Goal: Information Seeking & Learning: Learn about a topic

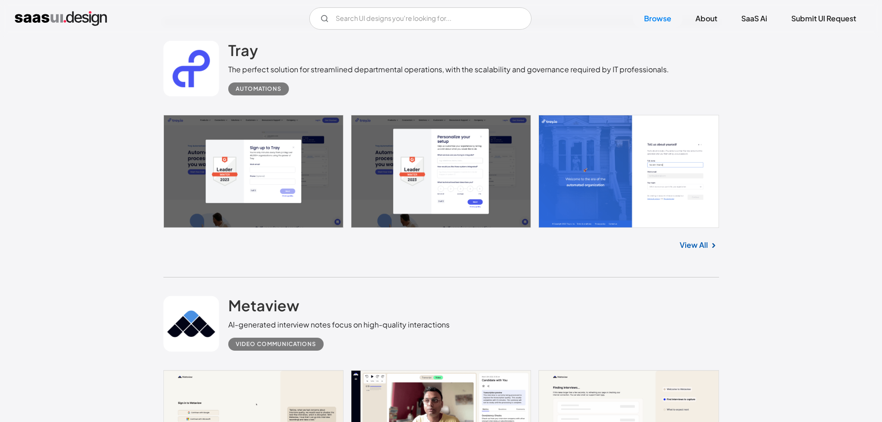
scroll to position [787, 0]
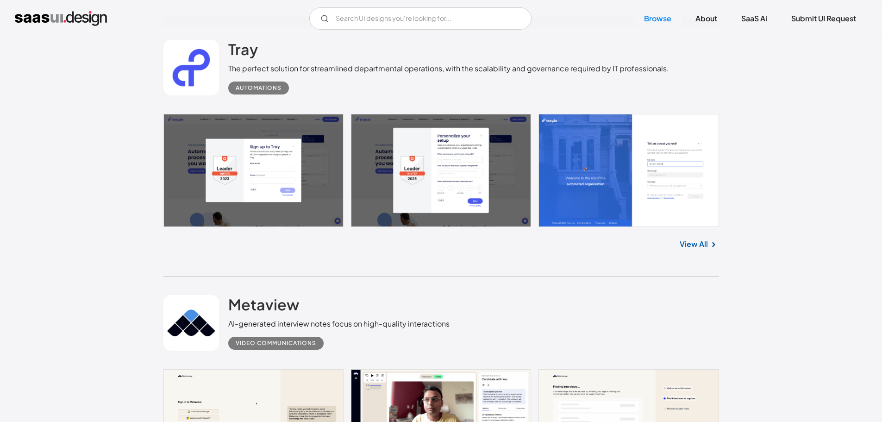
click at [700, 244] on link "View All" at bounding box center [694, 243] width 28 height 11
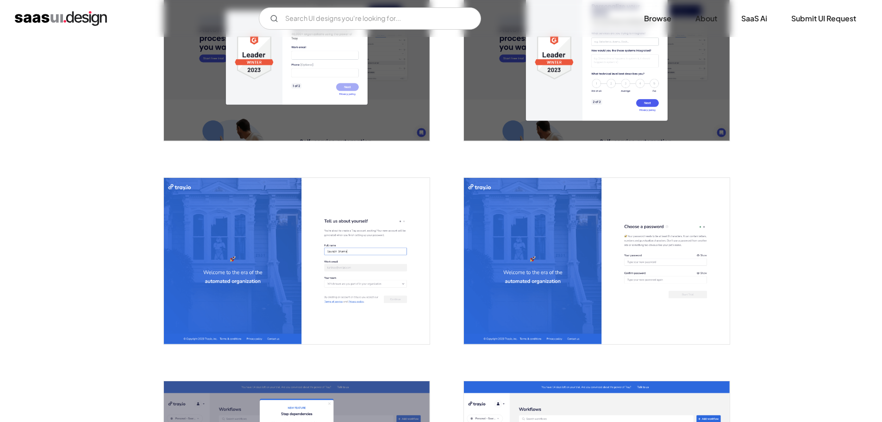
scroll to position [278, 0]
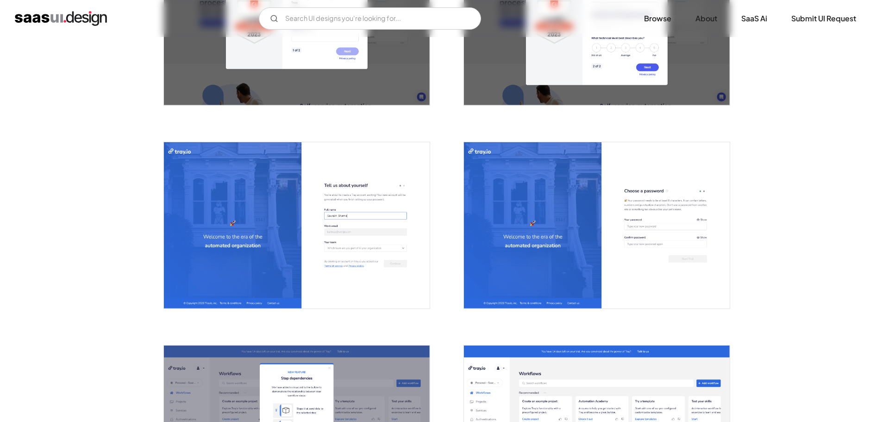
click at [300, 243] on img "open lightbox" at bounding box center [297, 225] width 266 height 166
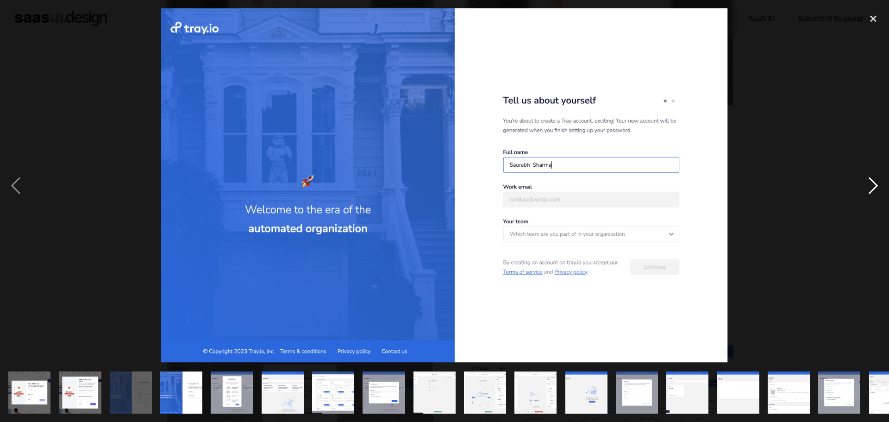
click at [874, 183] on div "next image" at bounding box center [873, 185] width 31 height 354
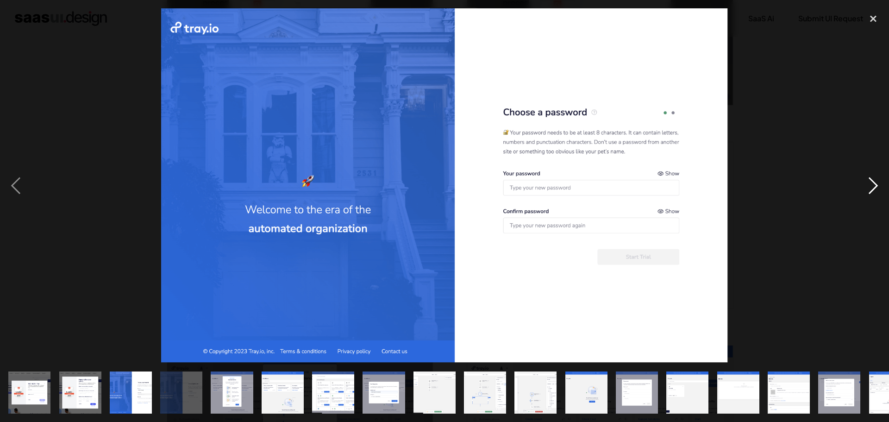
click at [874, 183] on div "next image" at bounding box center [873, 185] width 31 height 354
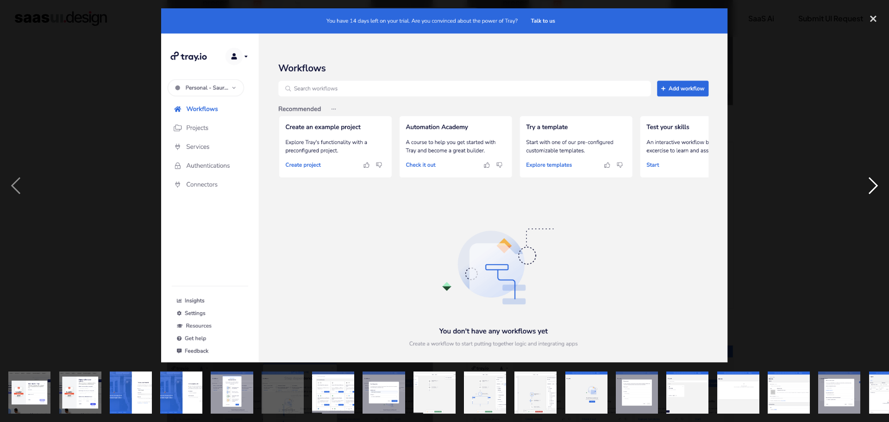
click at [863, 184] on div "next image" at bounding box center [873, 185] width 31 height 354
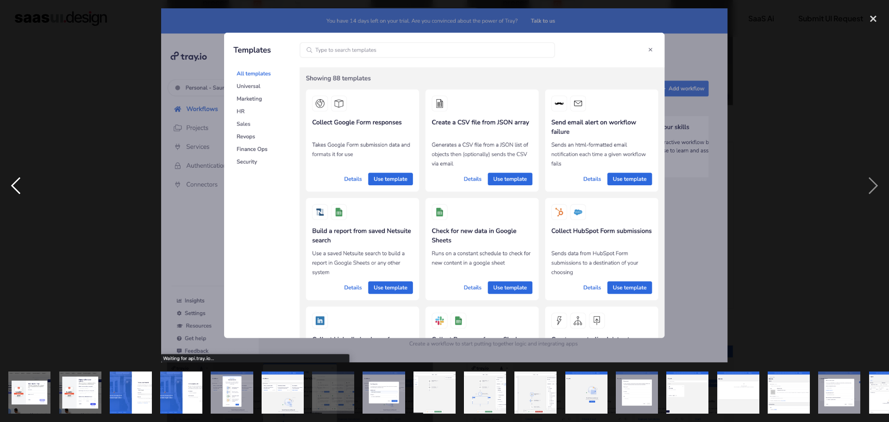
click at [12, 180] on div "previous image" at bounding box center [15, 185] width 31 height 354
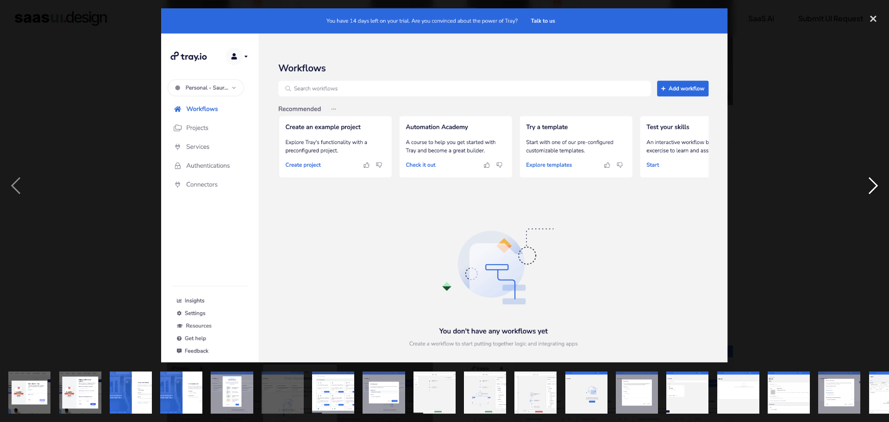
click at [870, 185] on div "next image" at bounding box center [873, 185] width 31 height 354
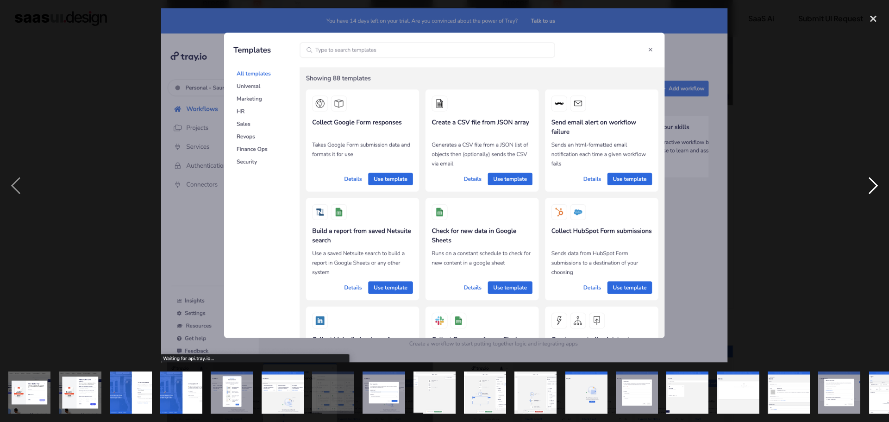
click at [876, 181] on div "next image" at bounding box center [873, 185] width 31 height 354
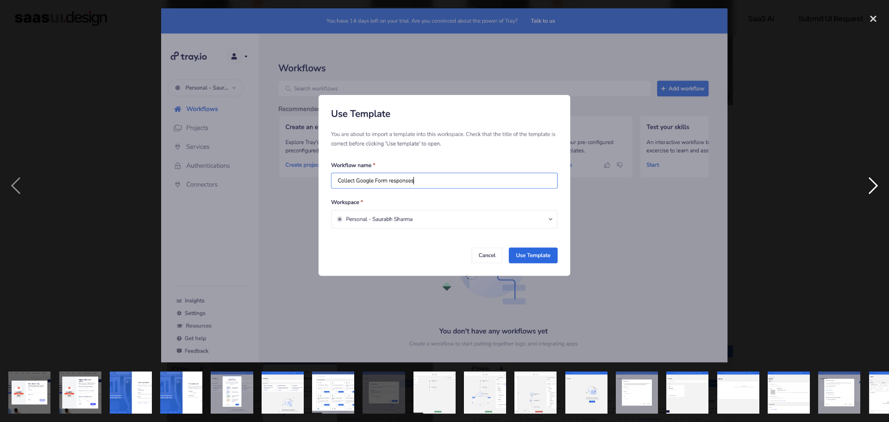
click at [876, 181] on div "next image" at bounding box center [873, 185] width 31 height 354
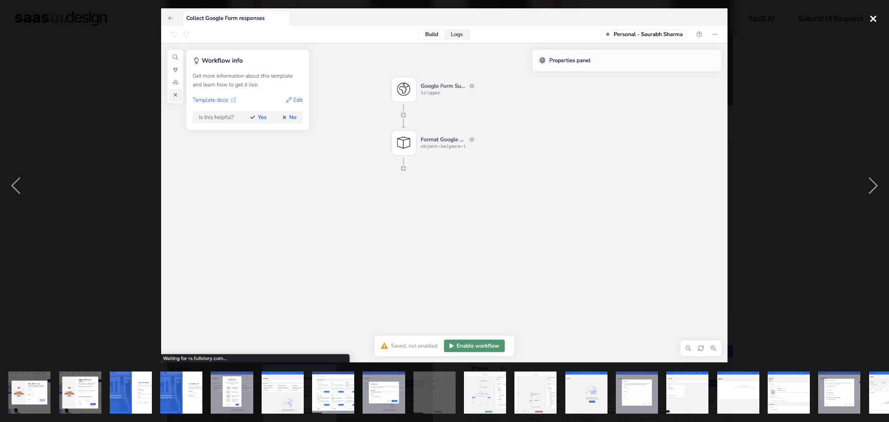
click at [870, 19] on div "close lightbox" at bounding box center [873, 18] width 31 height 20
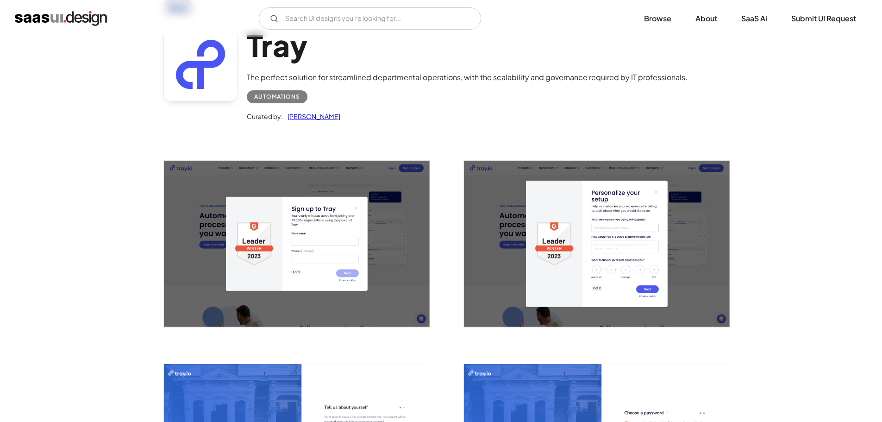
scroll to position [0, 0]
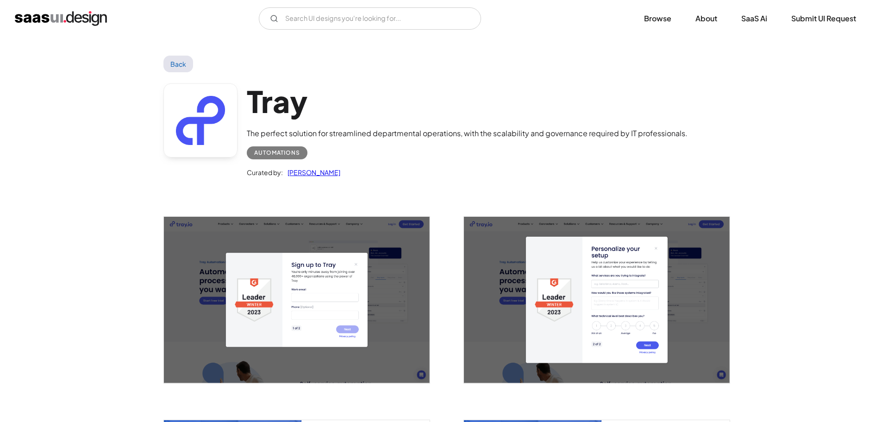
click at [171, 60] on link "Back" at bounding box center [178, 64] width 30 height 17
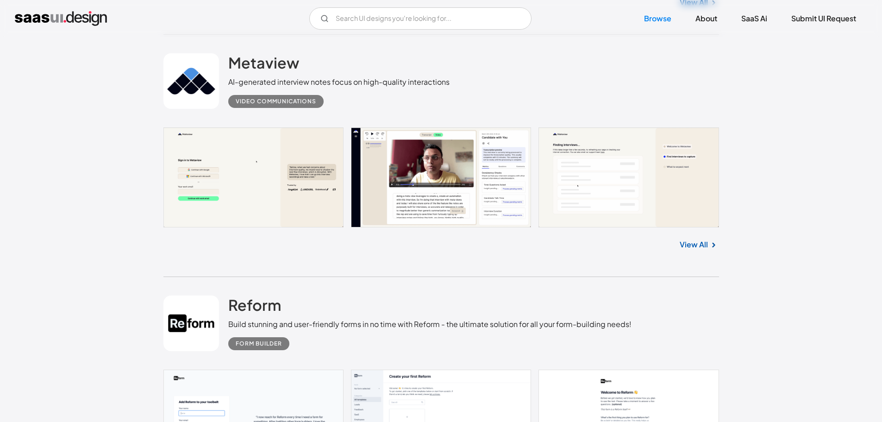
scroll to position [1029, 0]
click at [233, 162] on link at bounding box center [441, 177] width 556 height 100
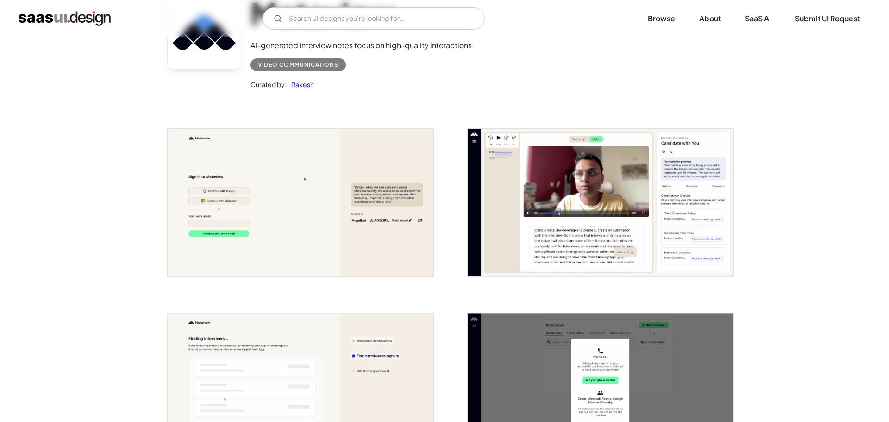
scroll to position [109, 0]
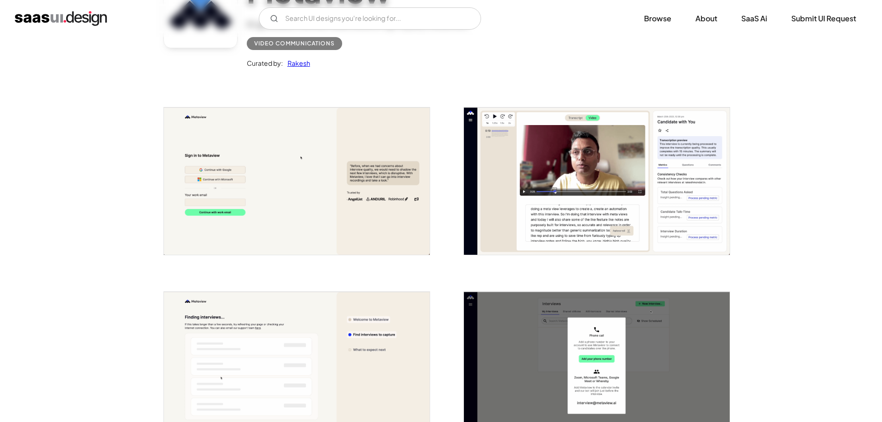
click at [351, 177] on img "open lightbox" at bounding box center [297, 180] width 266 height 147
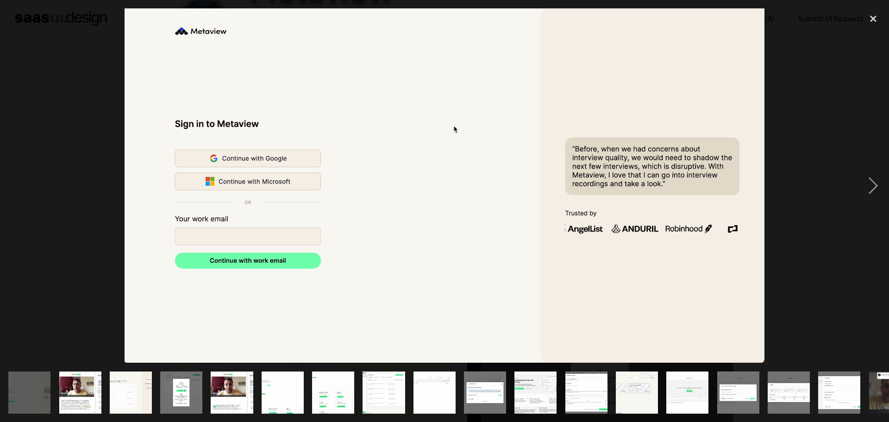
click at [857, 196] on div at bounding box center [444, 185] width 889 height 354
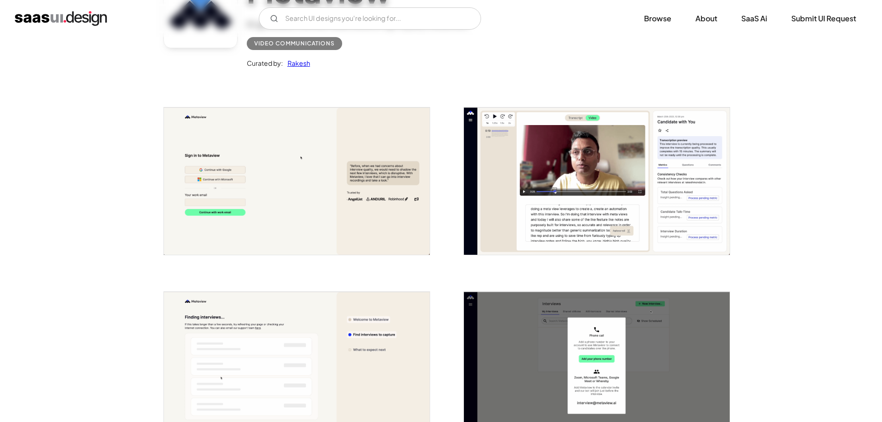
click at [399, 210] on img "open lightbox" at bounding box center [297, 180] width 266 height 147
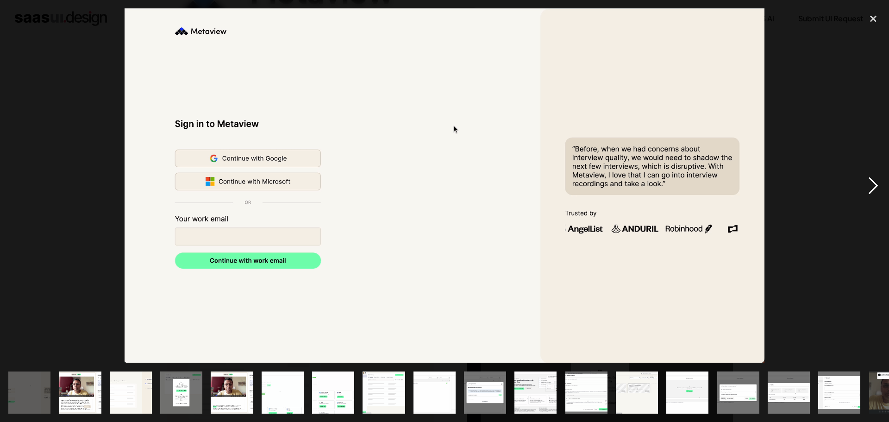
click at [875, 183] on div "next image" at bounding box center [873, 185] width 31 height 354
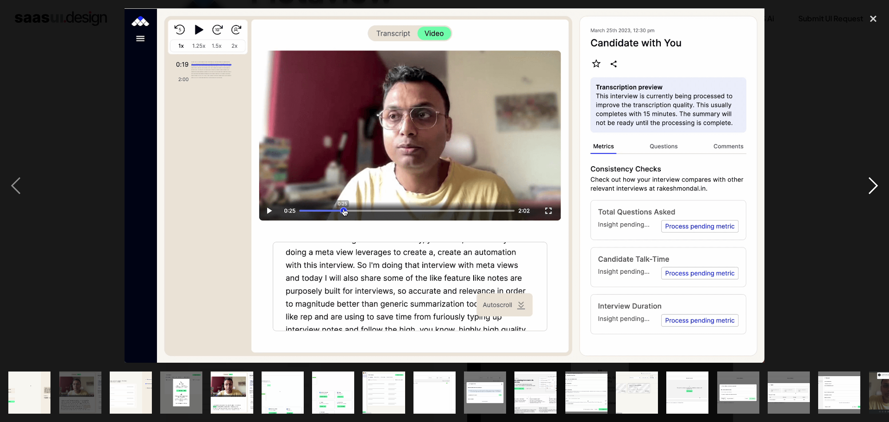
click at [874, 187] on div "next image" at bounding box center [873, 185] width 31 height 354
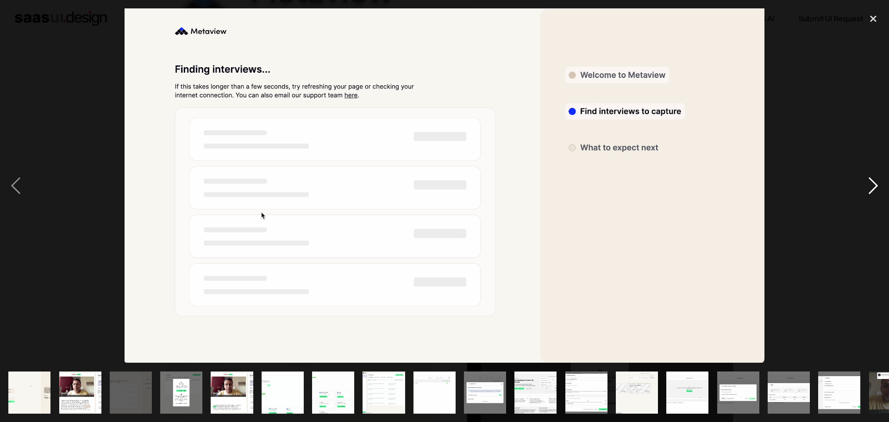
click at [874, 187] on div "next image" at bounding box center [873, 185] width 31 height 354
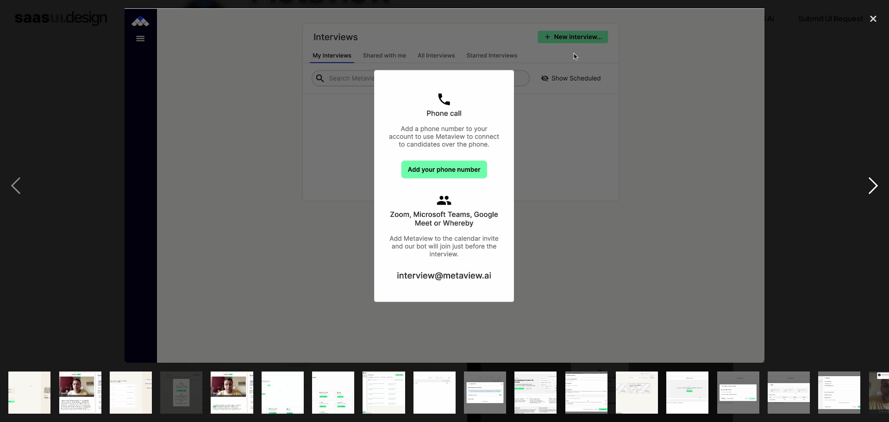
click at [874, 187] on div "next image" at bounding box center [873, 185] width 31 height 354
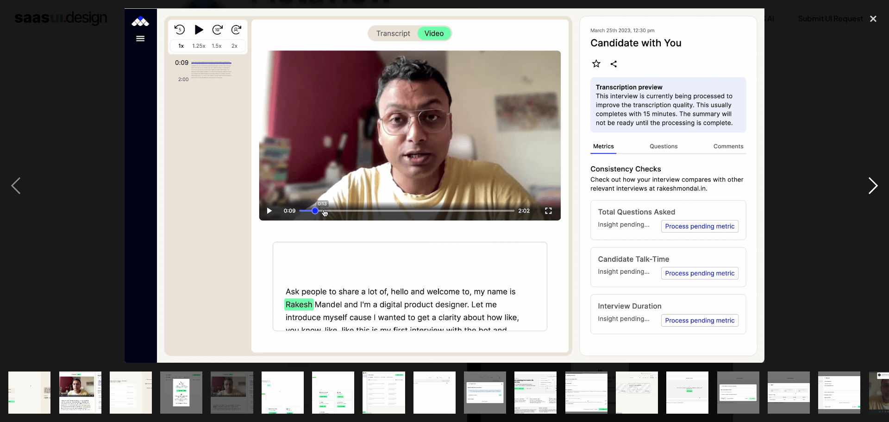
click at [874, 187] on div "next image" at bounding box center [873, 185] width 31 height 354
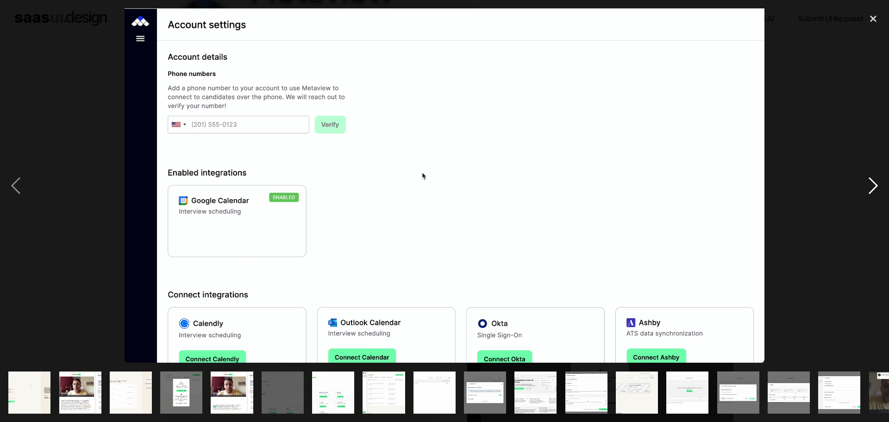
click at [871, 188] on div "next image" at bounding box center [873, 185] width 31 height 354
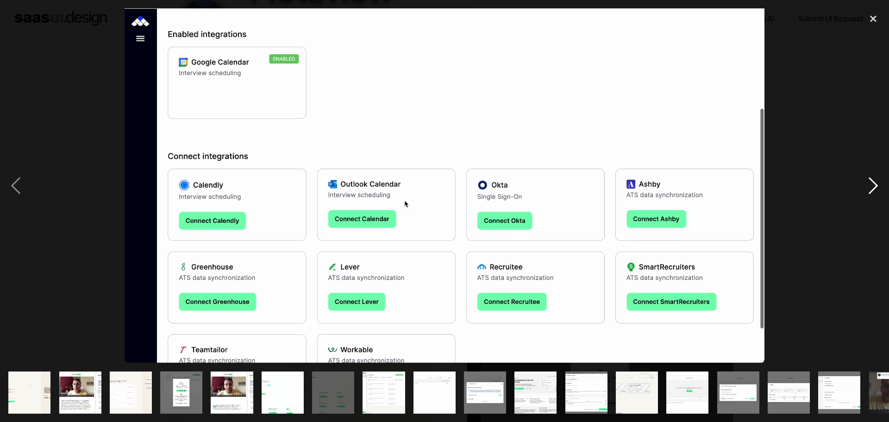
click at [871, 188] on div "next image" at bounding box center [873, 185] width 31 height 354
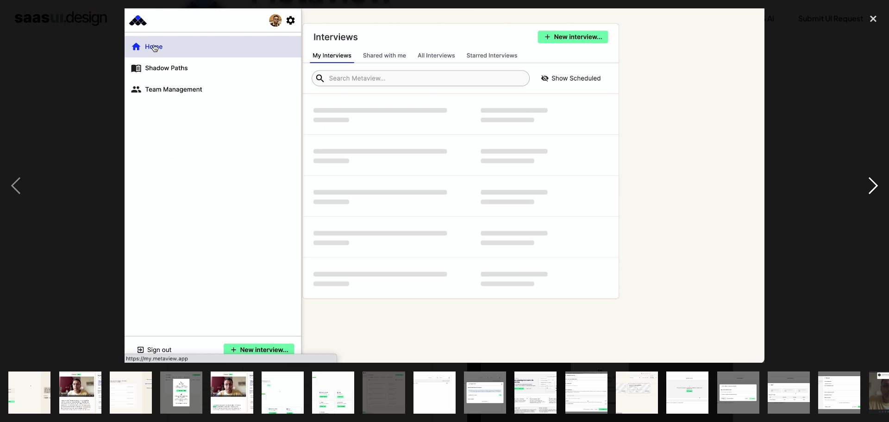
click at [873, 183] on div "next image" at bounding box center [873, 185] width 31 height 354
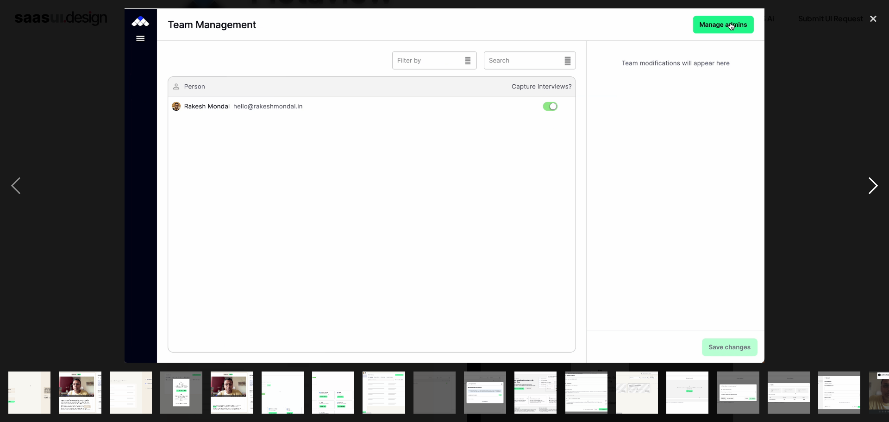
click at [871, 191] on div "next image" at bounding box center [873, 185] width 31 height 354
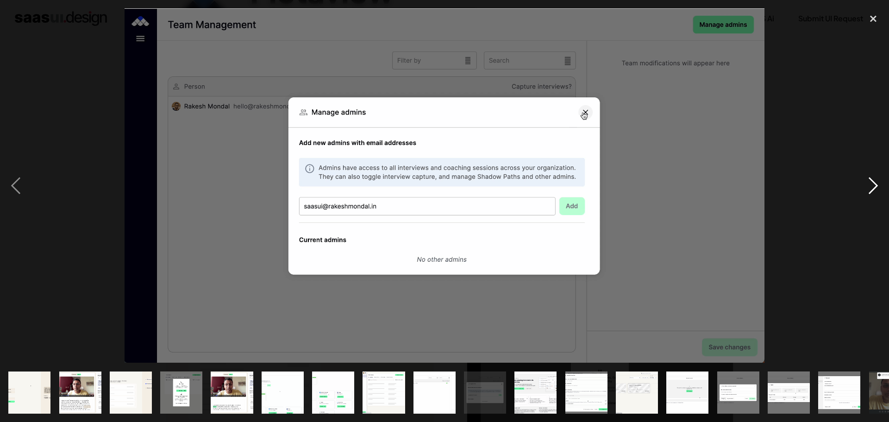
click at [877, 184] on div "next image" at bounding box center [873, 185] width 31 height 354
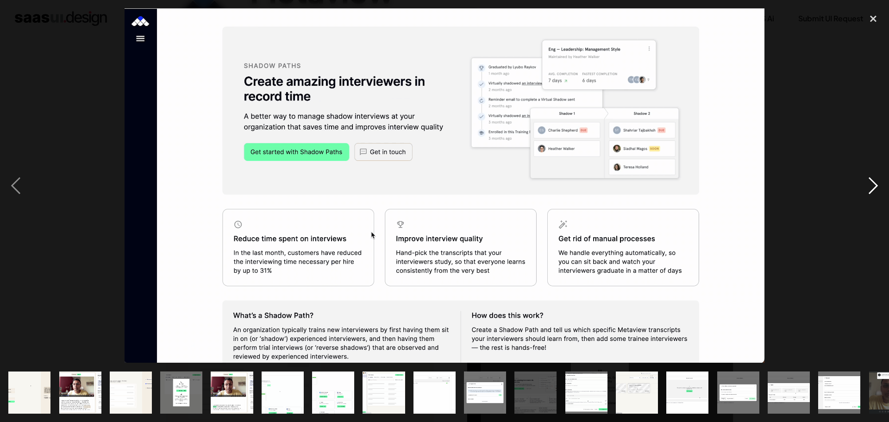
click at [877, 188] on div "next image" at bounding box center [873, 185] width 31 height 354
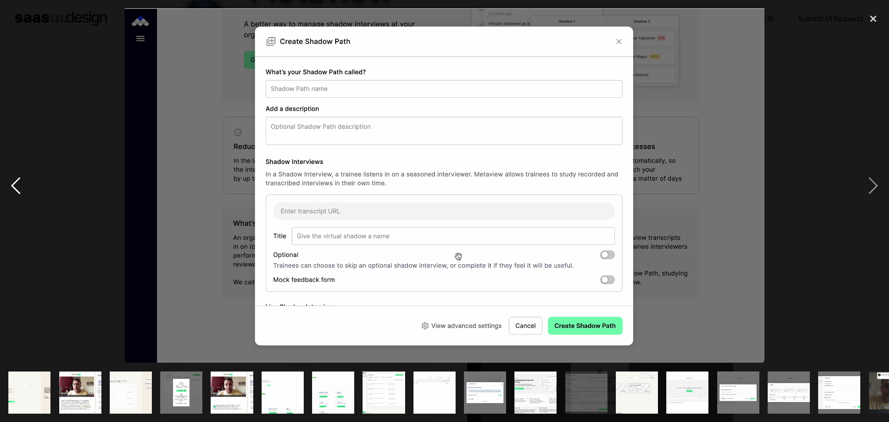
click at [17, 188] on div "previous image" at bounding box center [15, 185] width 31 height 354
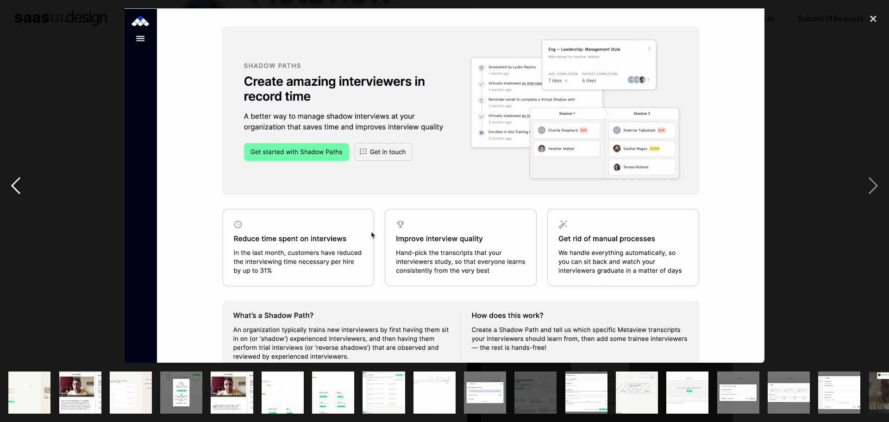
click at [17, 188] on div "previous image" at bounding box center [15, 185] width 31 height 354
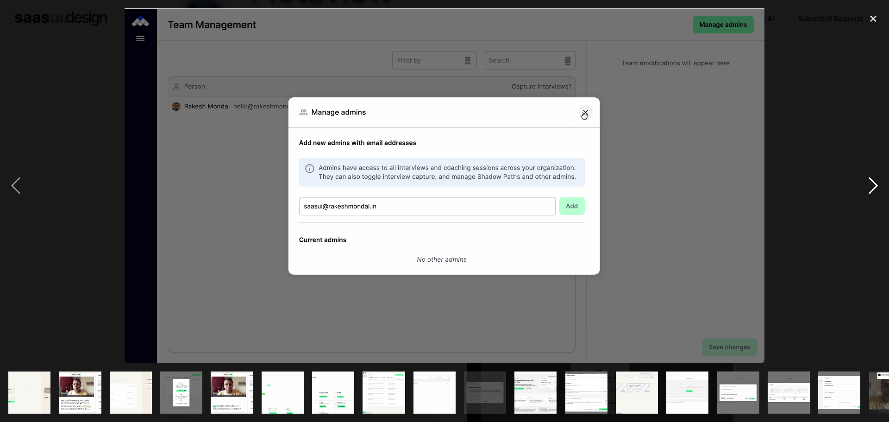
click at [878, 186] on div "next image" at bounding box center [873, 185] width 31 height 354
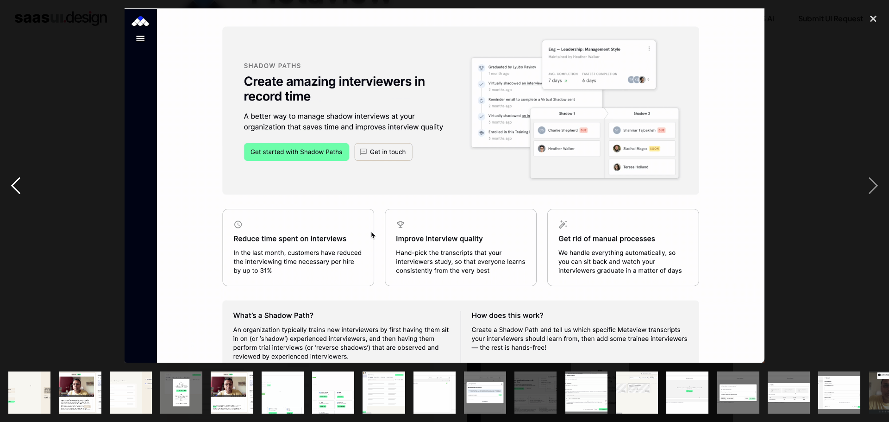
click at [23, 190] on div "previous image" at bounding box center [15, 185] width 31 height 354
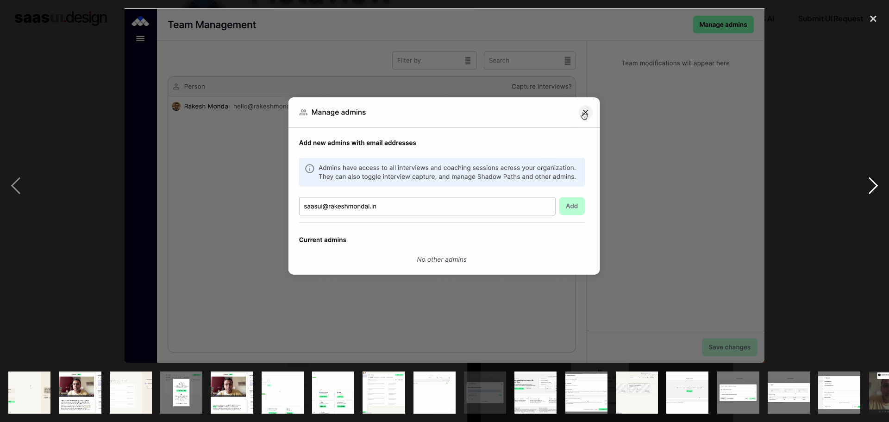
click at [877, 182] on div "next image" at bounding box center [873, 185] width 31 height 354
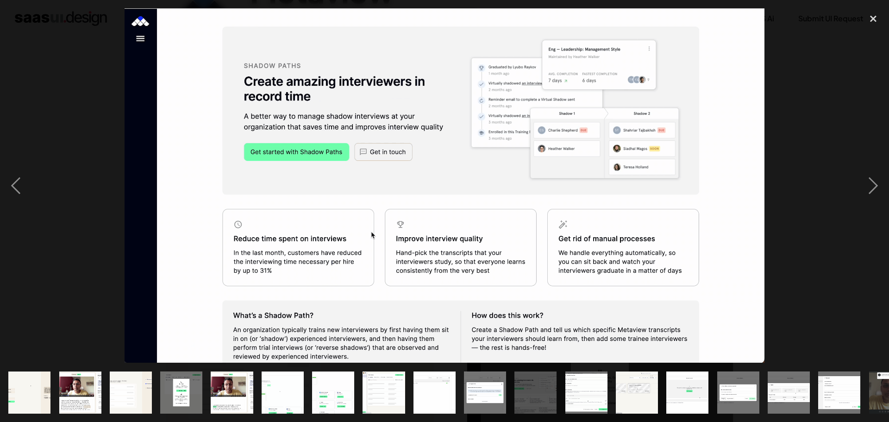
drag, startPoint x: 679, startPoint y: 163, endPoint x: 672, endPoint y: 163, distance: 7.0
click at [672, 163] on img at bounding box center [445, 185] width 640 height 354
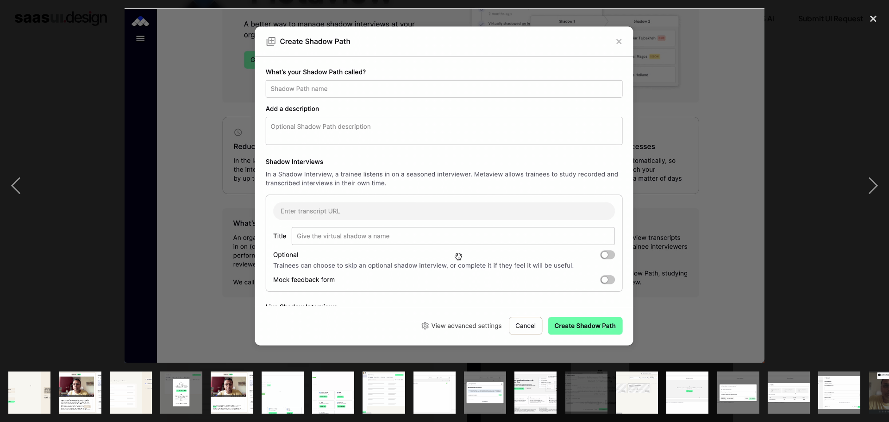
click at [667, 163] on img at bounding box center [445, 185] width 640 height 354
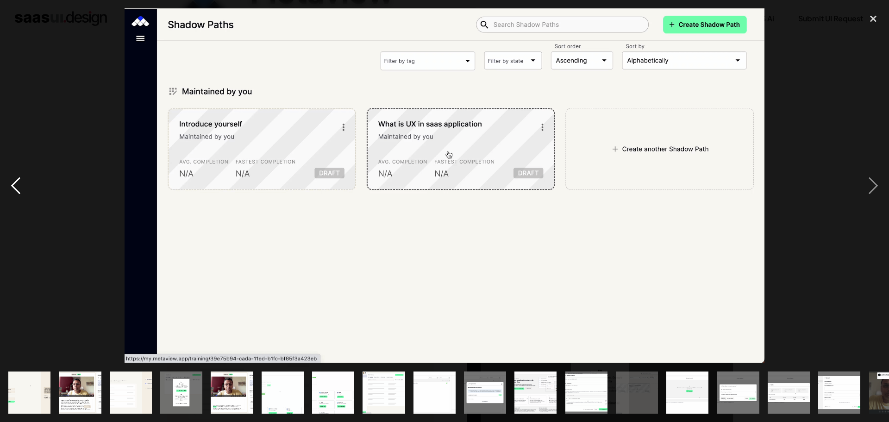
click at [11, 188] on div "previous image" at bounding box center [15, 185] width 31 height 354
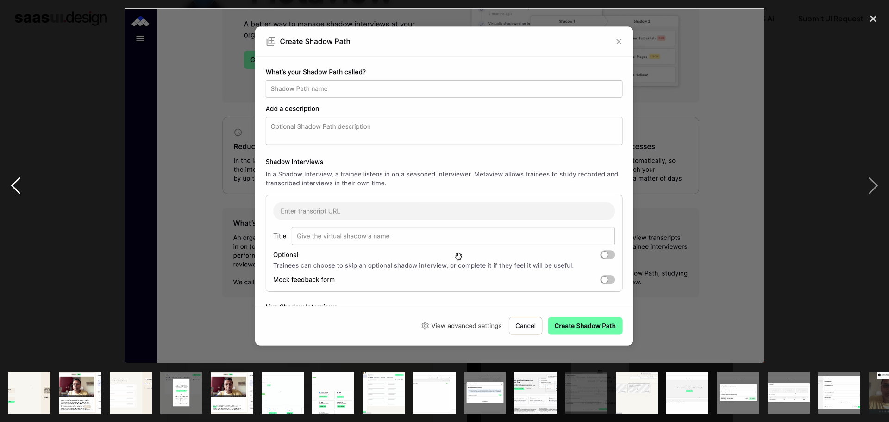
click at [11, 188] on div "previous image" at bounding box center [15, 185] width 31 height 354
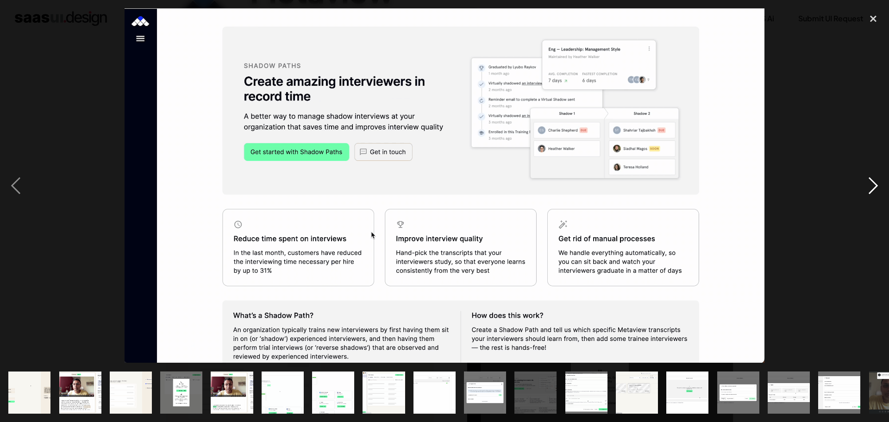
click at [868, 191] on div "next image" at bounding box center [873, 185] width 31 height 354
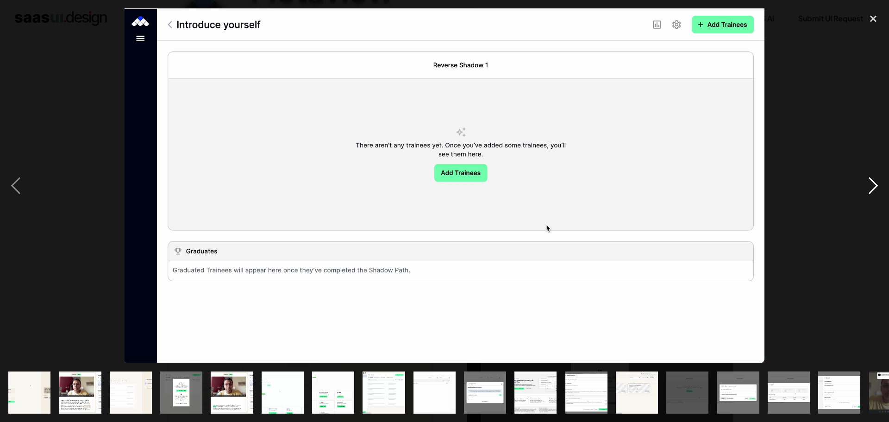
click at [872, 182] on div "next image" at bounding box center [873, 185] width 31 height 354
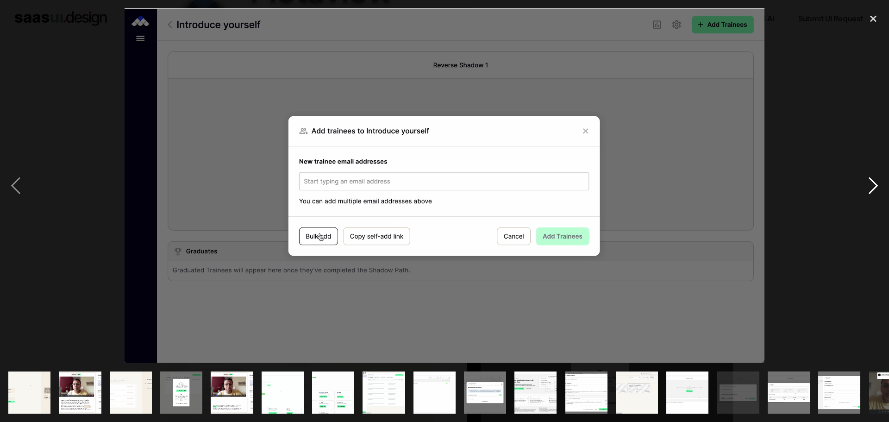
click at [872, 182] on div "next image" at bounding box center [873, 185] width 31 height 354
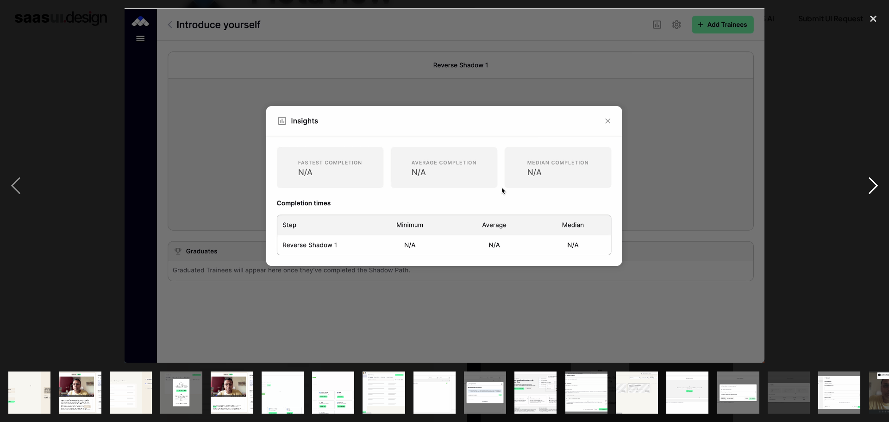
click at [872, 182] on div "next image" at bounding box center [873, 185] width 31 height 354
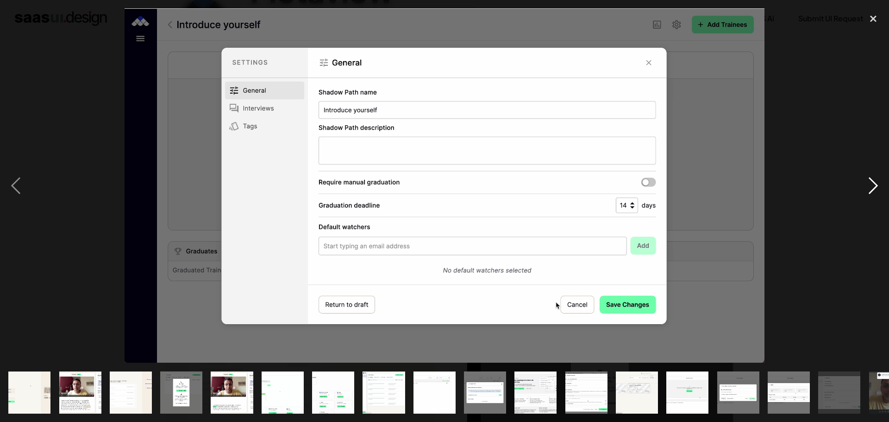
click at [872, 182] on div "next image" at bounding box center [873, 185] width 31 height 354
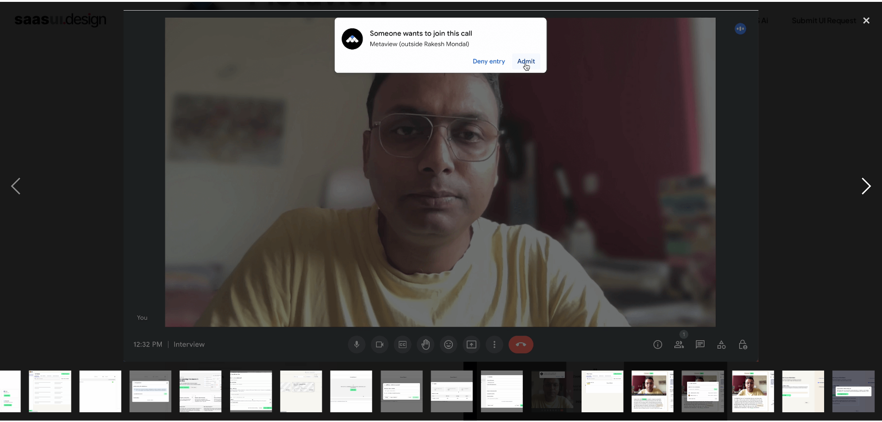
scroll to position [0, 334]
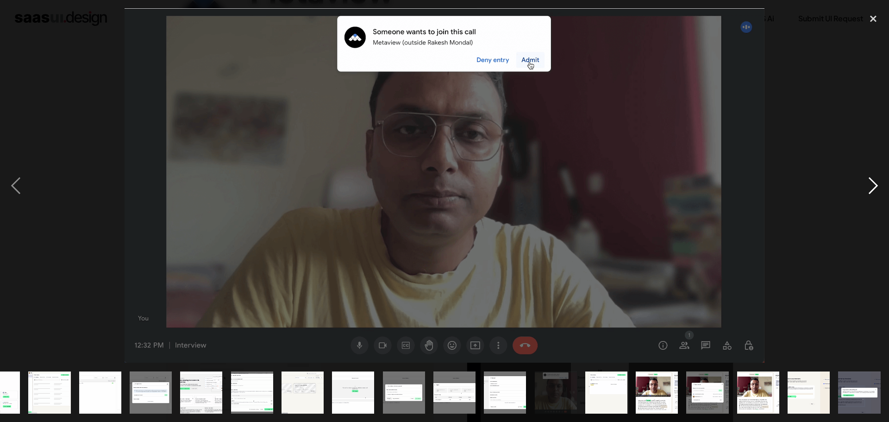
click at [874, 187] on div "next image" at bounding box center [873, 185] width 31 height 354
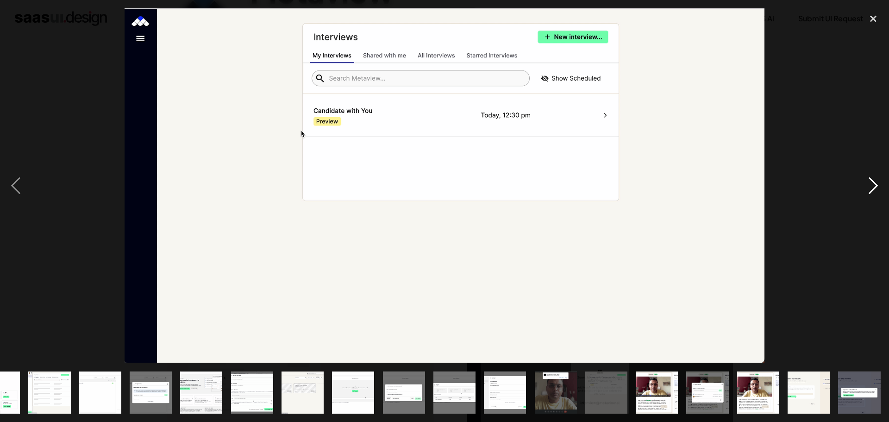
click at [874, 187] on div "next image" at bounding box center [873, 185] width 31 height 354
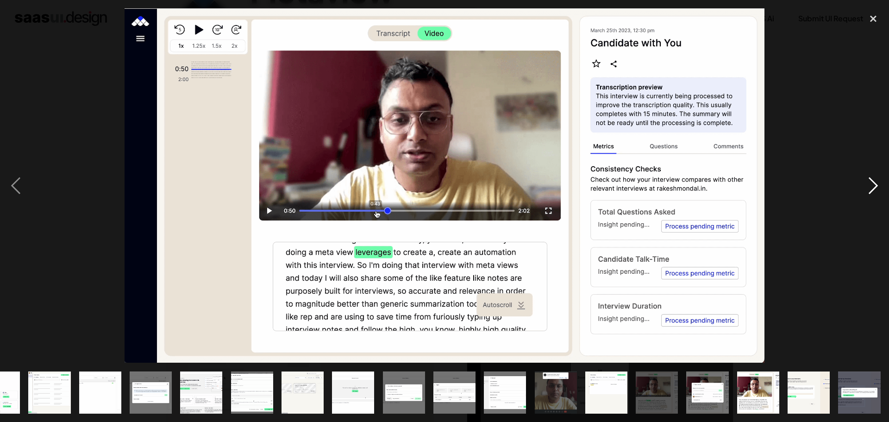
click at [875, 186] on div "next image" at bounding box center [873, 185] width 31 height 354
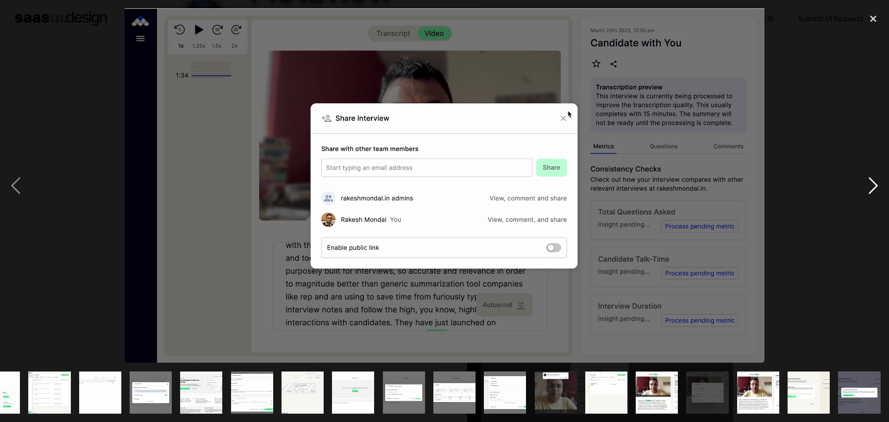
click at [875, 186] on div "next image" at bounding box center [873, 185] width 31 height 354
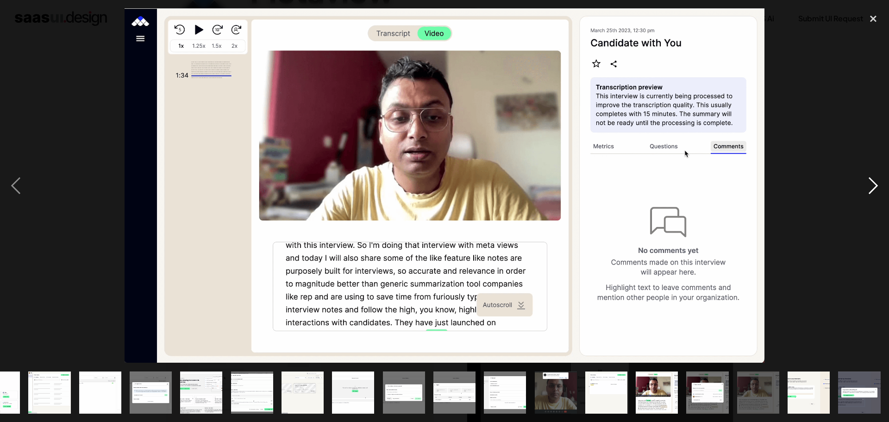
click at [875, 186] on div "next image" at bounding box center [873, 185] width 31 height 354
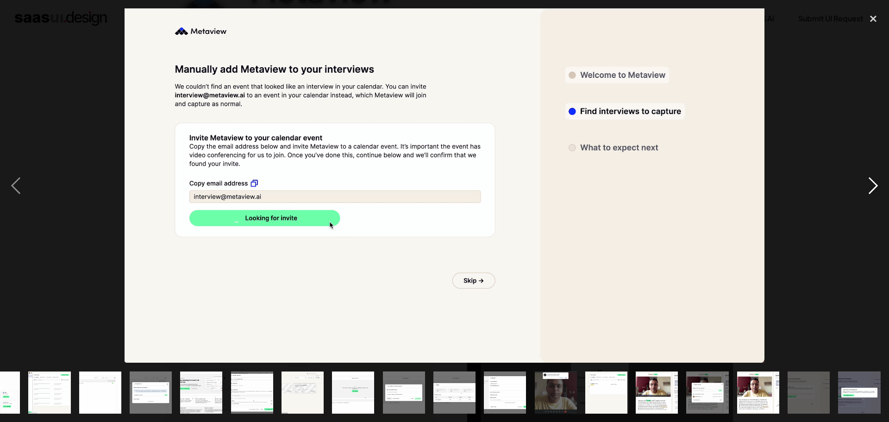
click at [875, 186] on div "next image" at bounding box center [873, 185] width 31 height 354
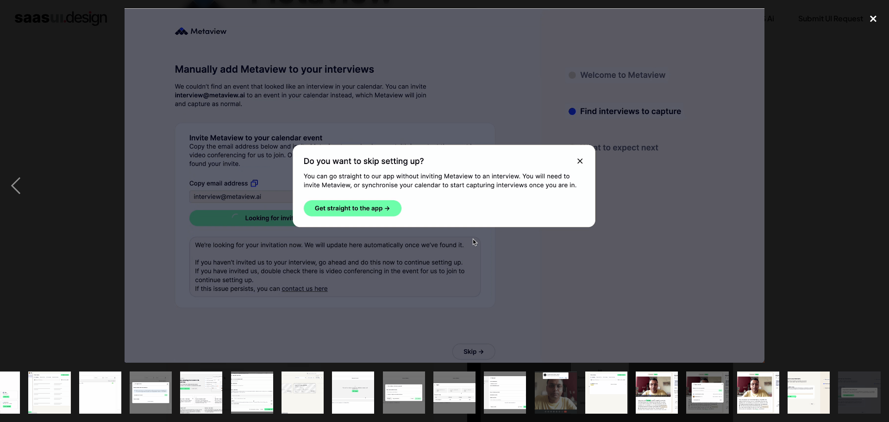
click at [869, 21] on div "close lightbox" at bounding box center [873, 18] width 31 height 20
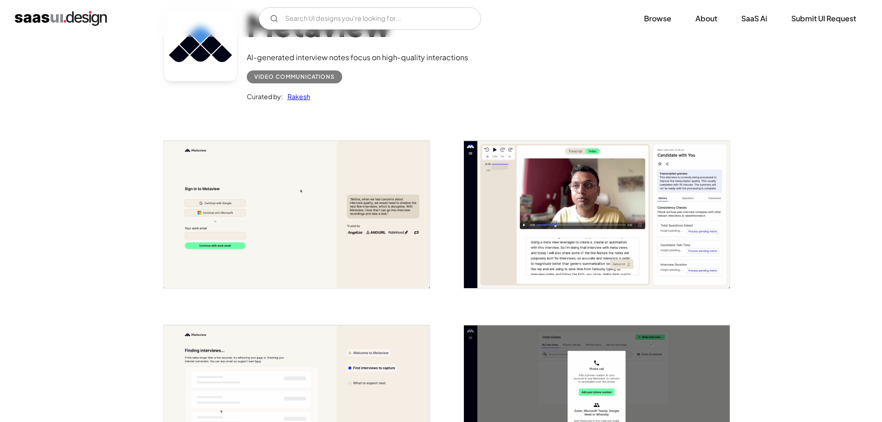
scroll to position [0, 0]
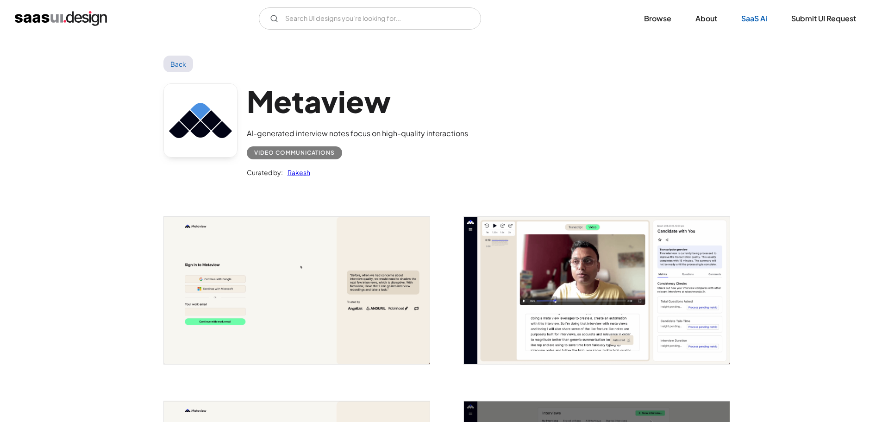
click at [751, 17] on link "SaaS Ai" at bounding box center [754, 18] width 48 height 20
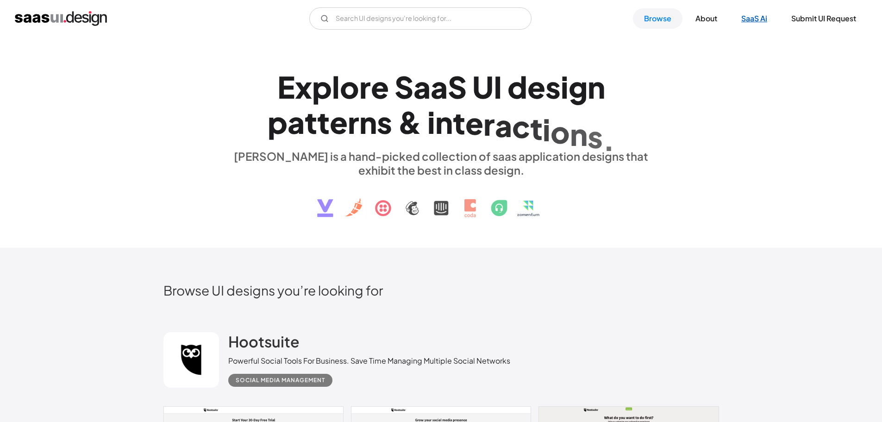
click at [750, 14] on link "SaaS Ai" at bounding box center [754, 18] width 48 height 20
